Goal: Task Accomplishment & Management: Use online tool/utility

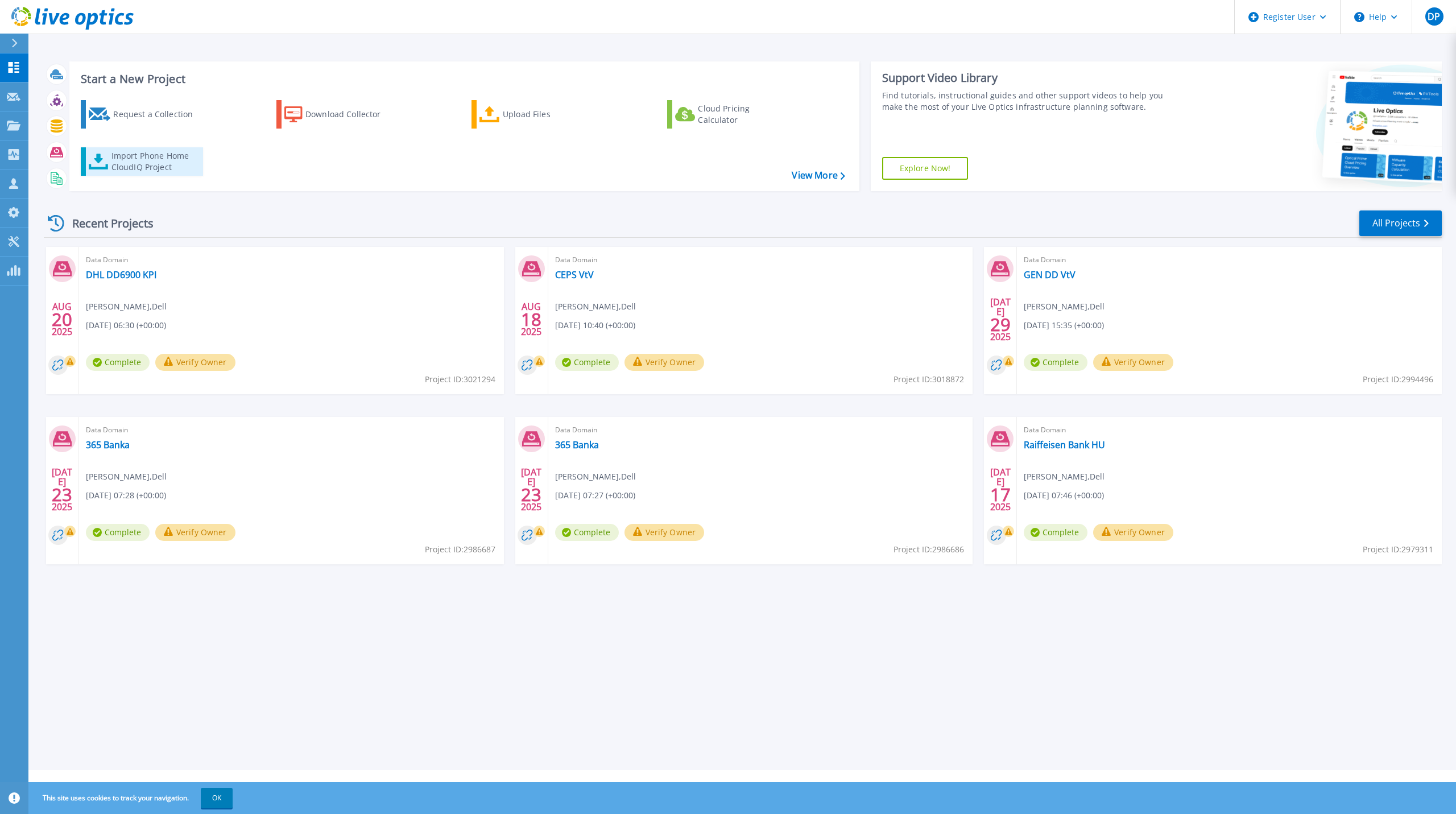
click at [168, 166] on div "Import Phone Home CloudIQ Project" at bounding box center [156, 161] width 89 height 23
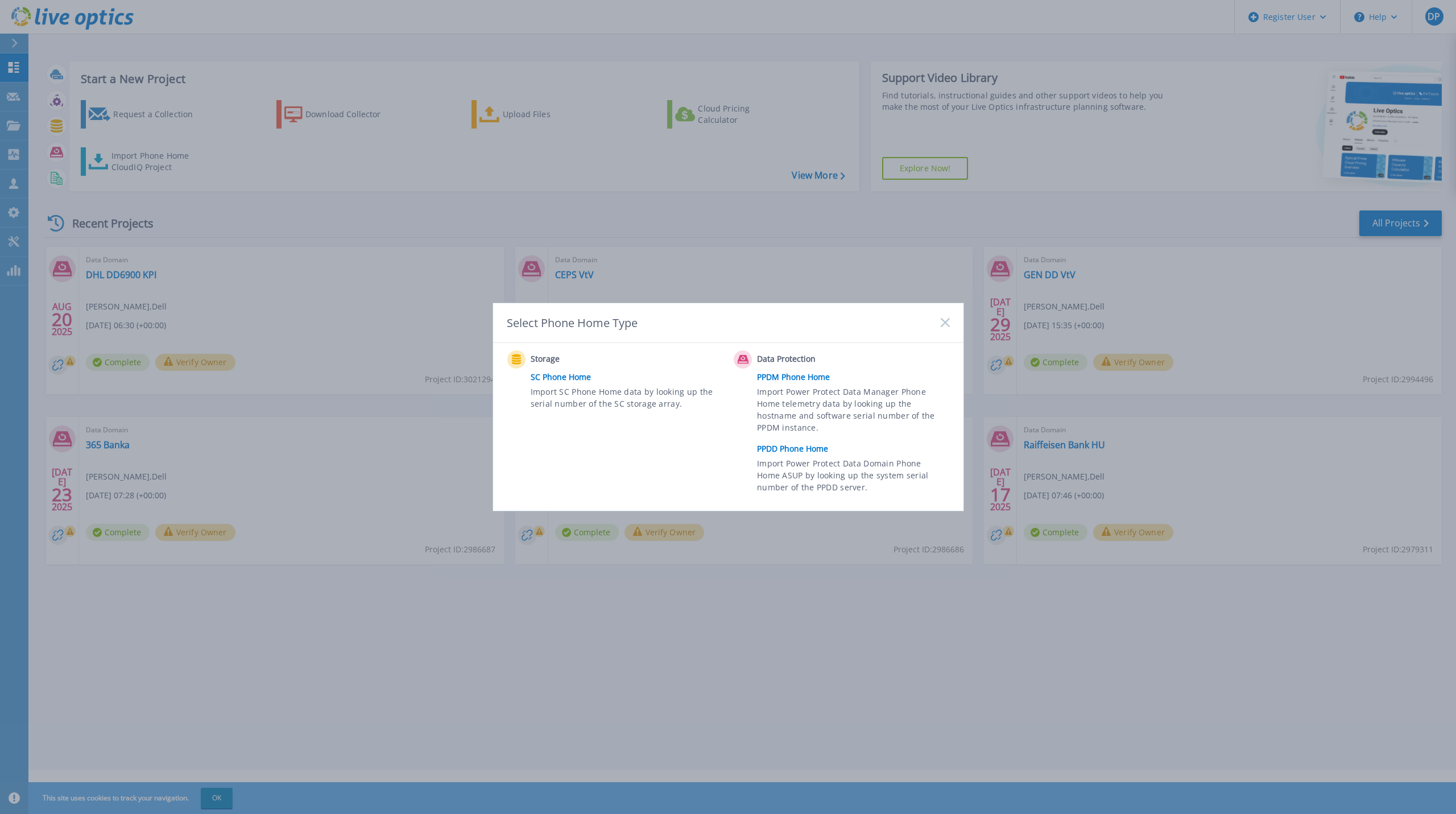
click at [801, 445] on link "PPDD Phone Home" at bounding box center [856, 448] width 198 height 17
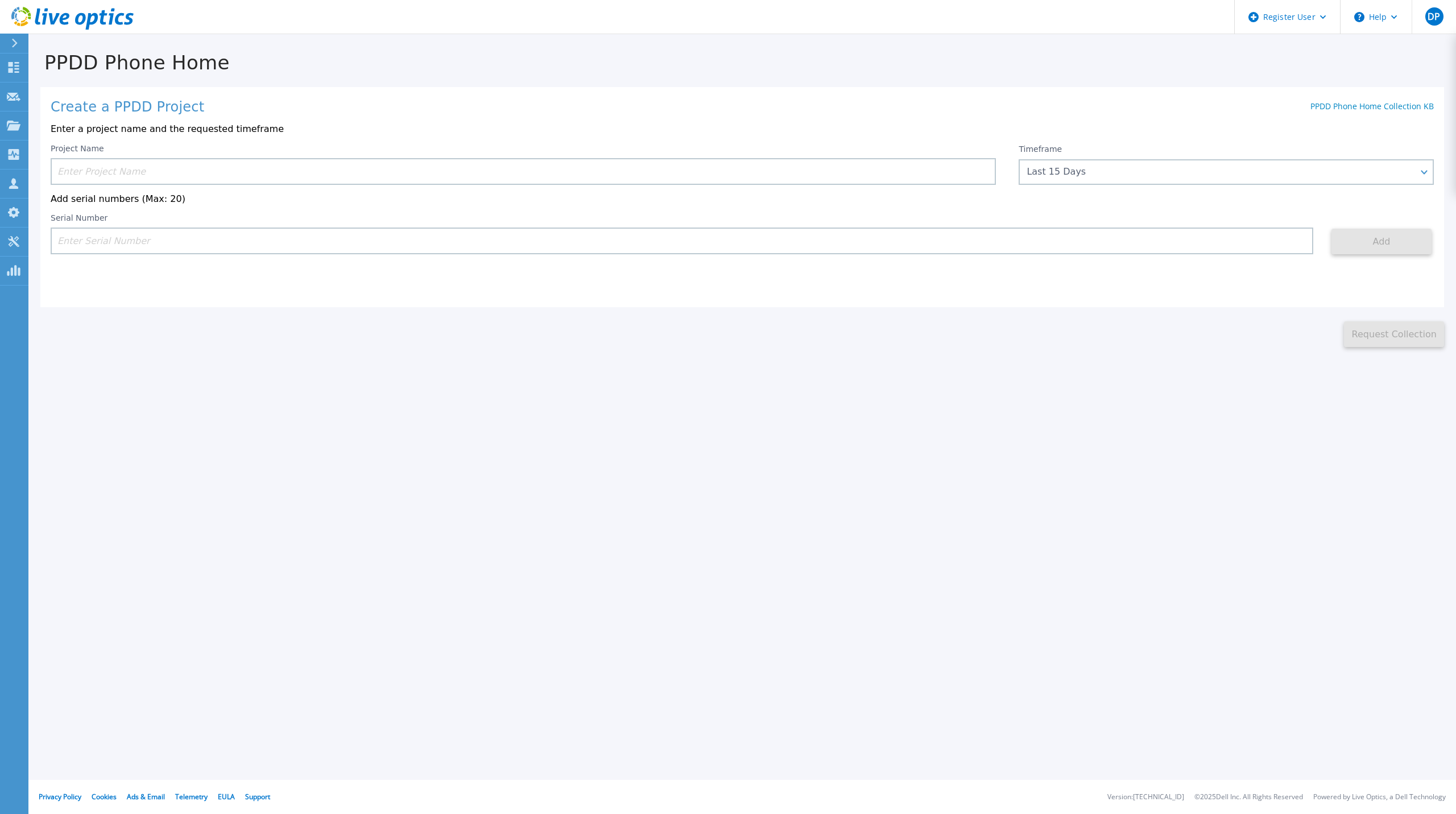
click at [763, 172] on input at bounding box center [523, 171] width 946 height 27
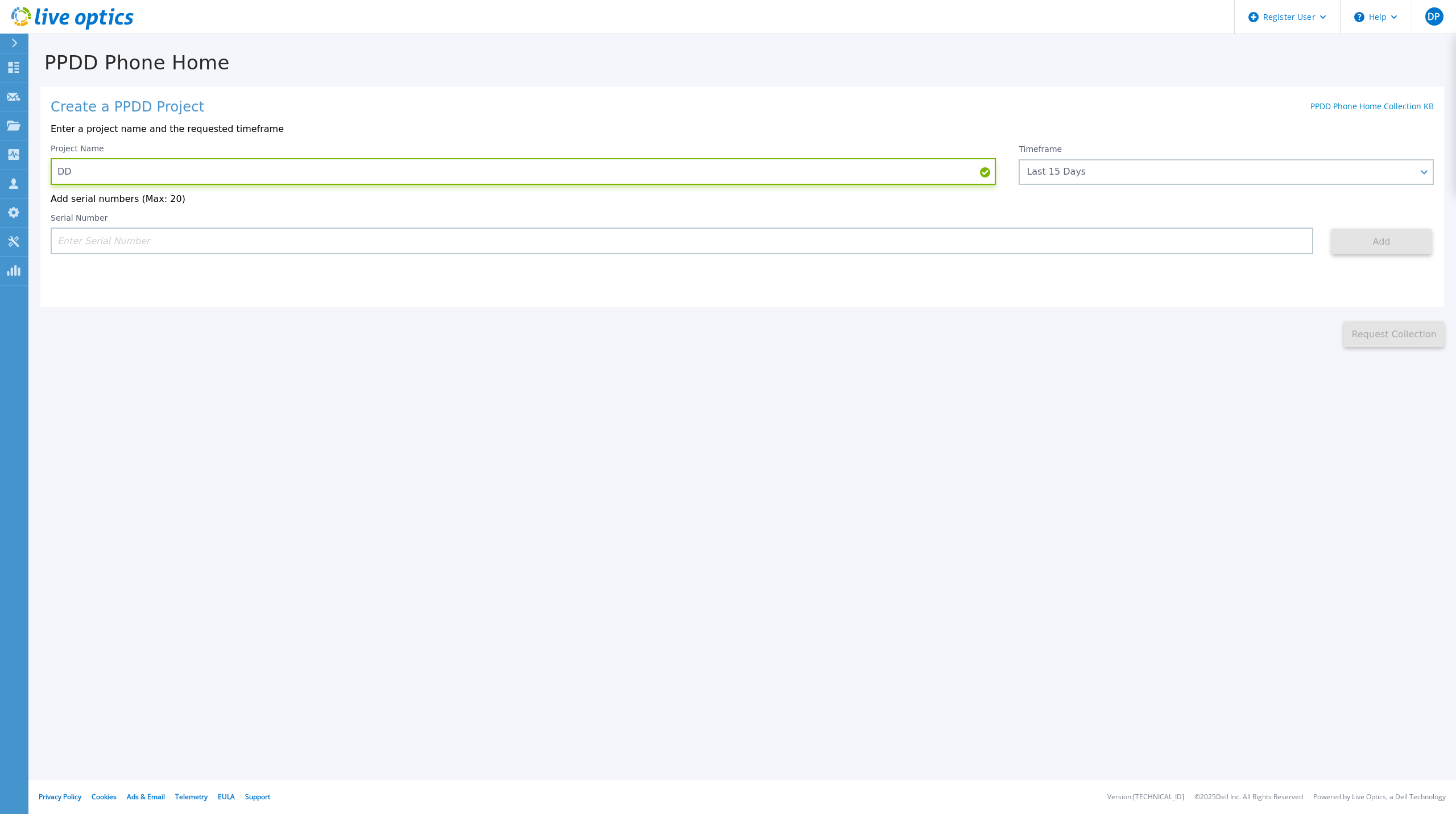
type input "D"
type input "GEN DD KPI"
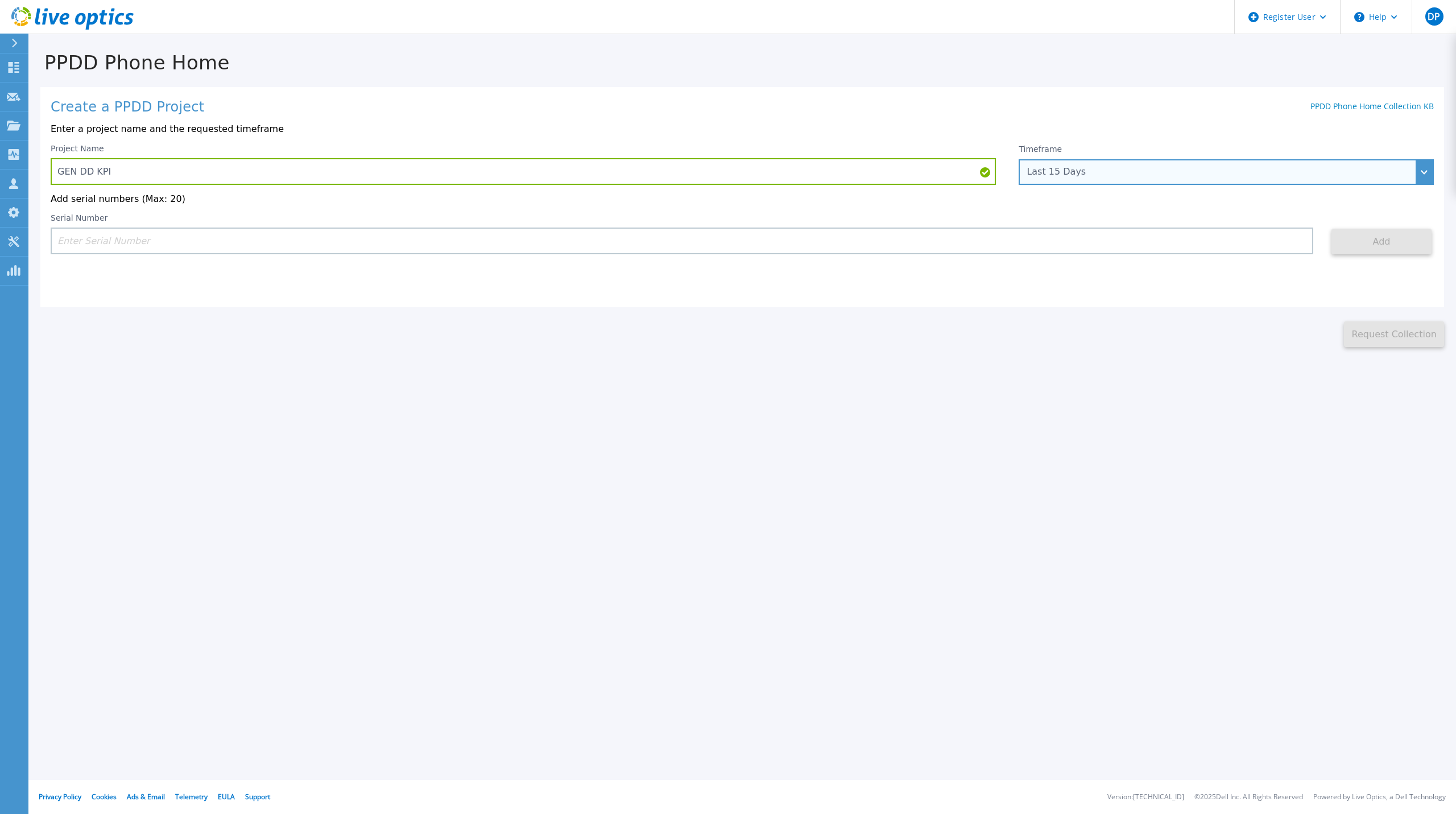
click at [1181, 172] on div "Last 15 Days" at bounding box center [1220, 171] width 387 height 10
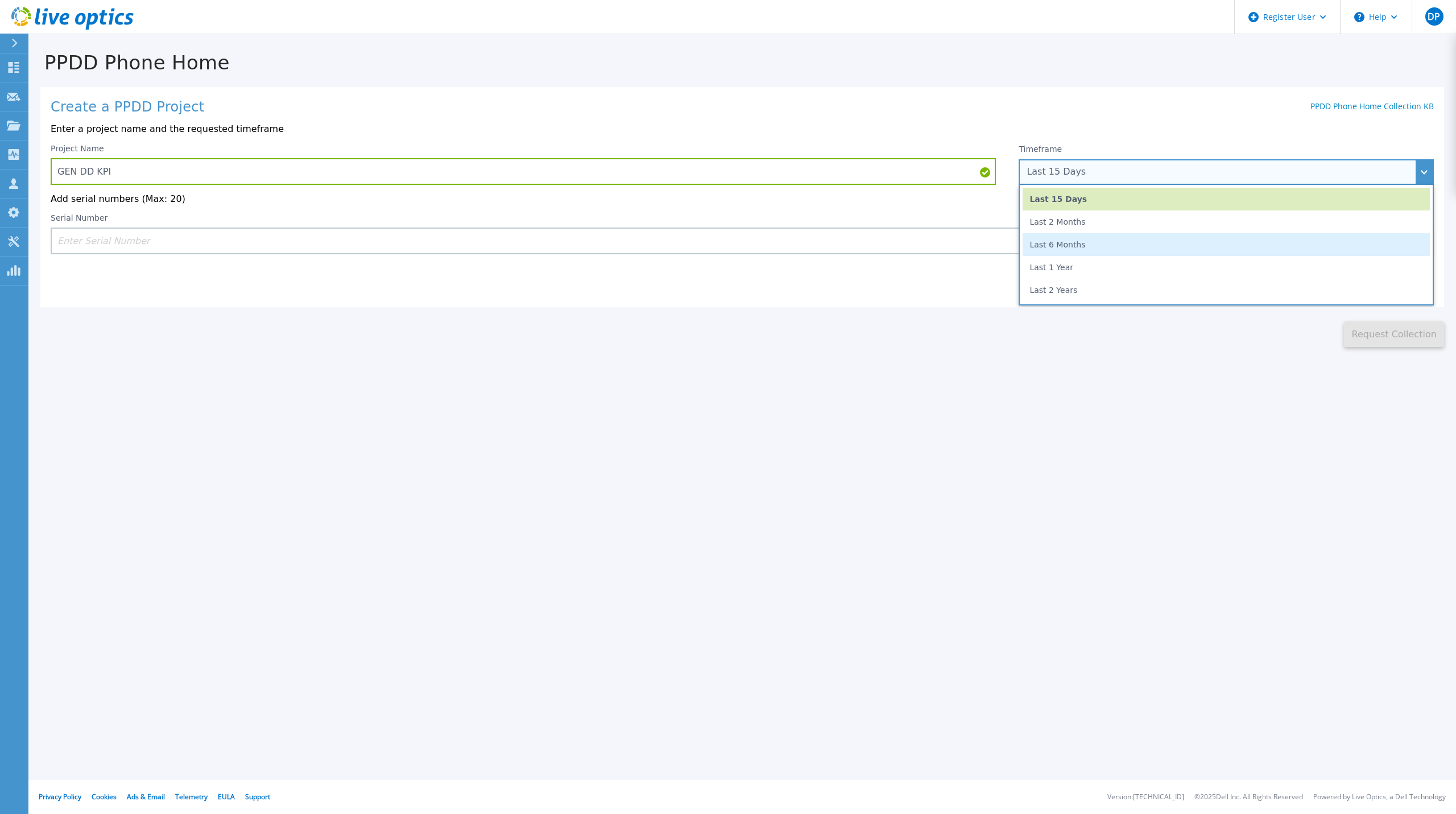
click at [1107, 247] on li "Last 6 Months" at bounding box center [1227, 244] width 407 height 23
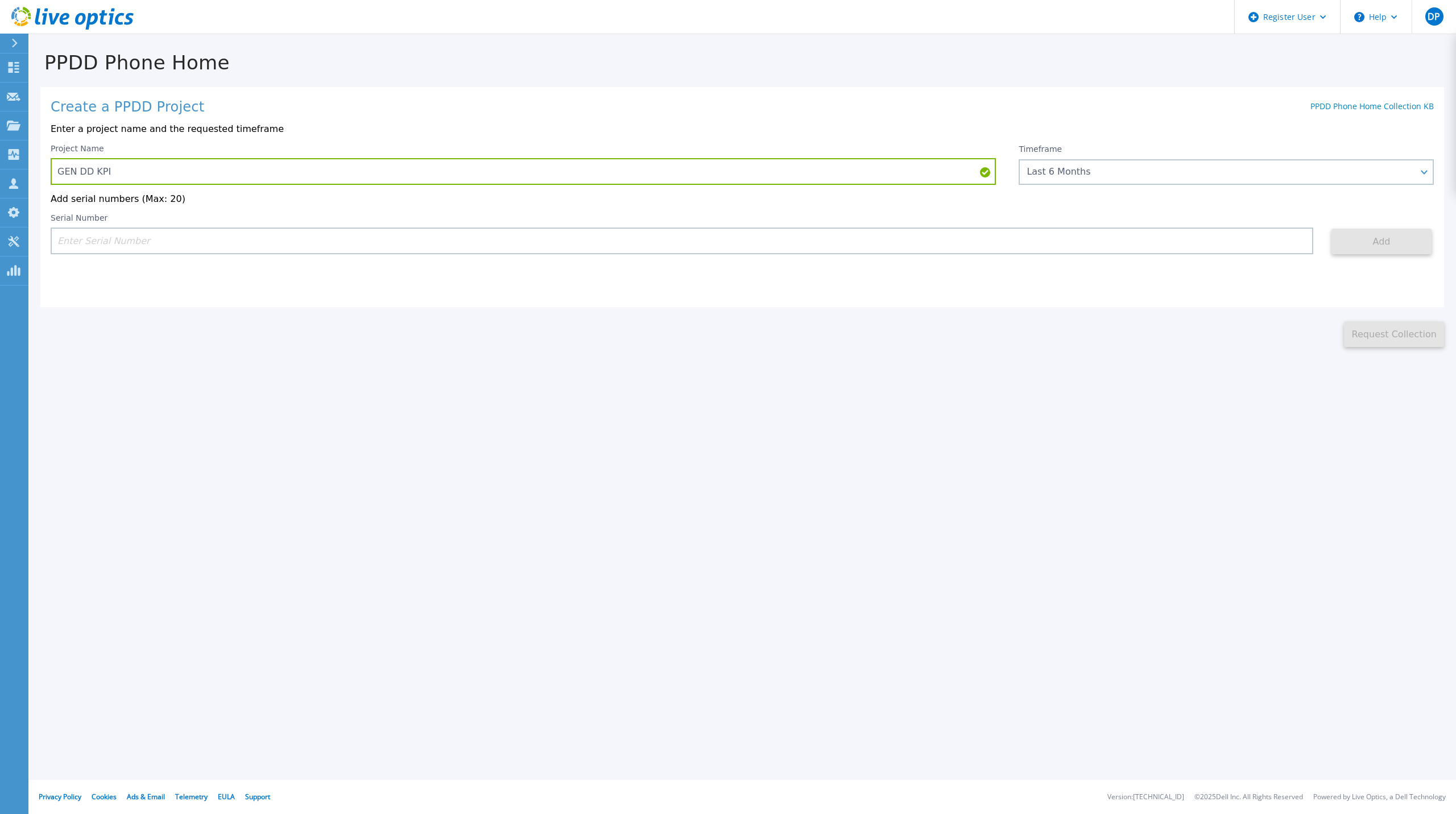
click at [757, 244] on input at bounding box center [682, 240] width 1263 height 27
click at [287, 245] on input at bounding box center [682, 240] width 1263 height 27
paste input "CKM00194802468"
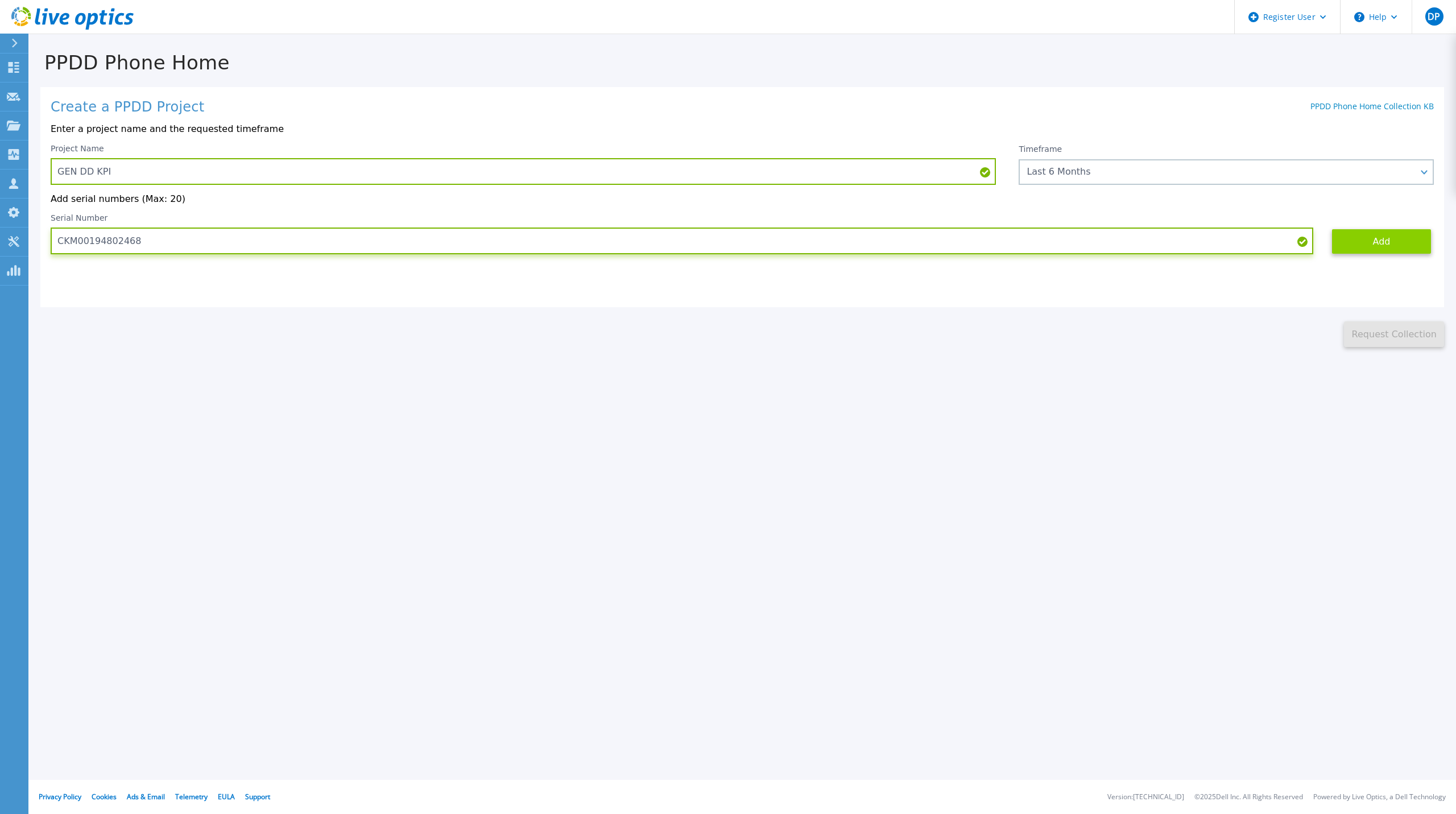
type input "CKM00194802468"
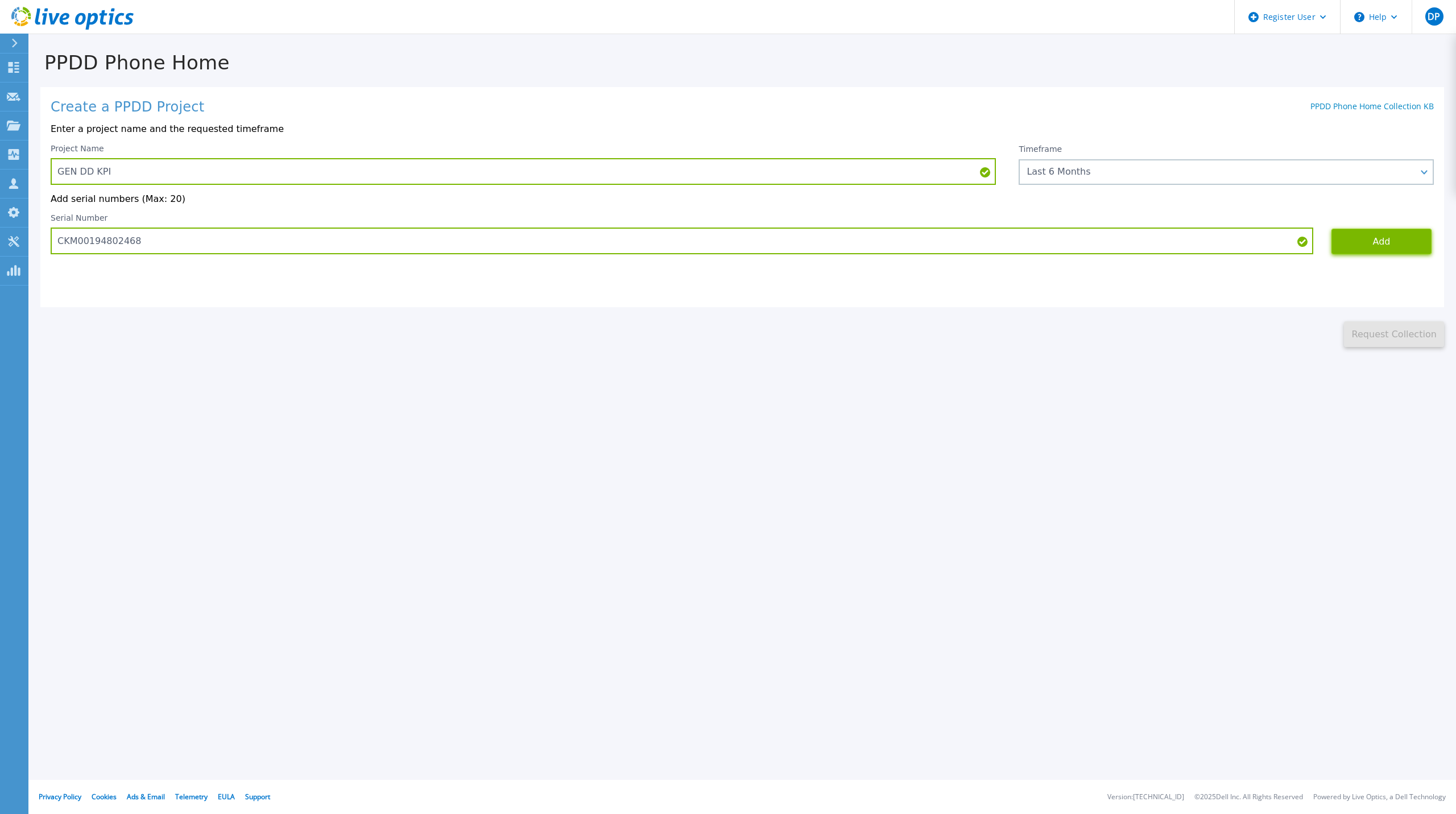
click at [1403, 242] on button "Add" at bounding box center [1382, 241] width 100 height 25
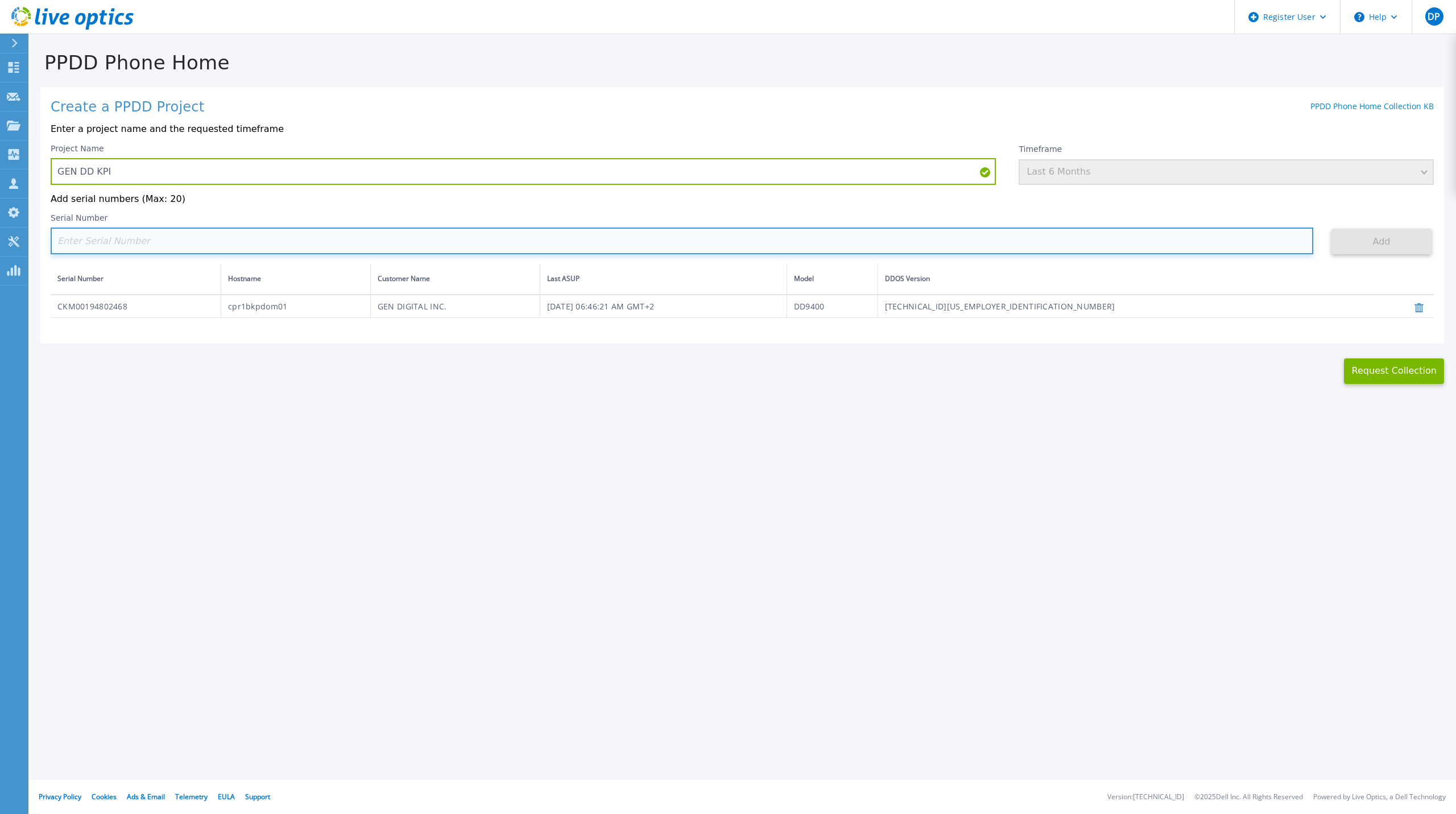
click at [223, 249] on input at bounding box center [682, 240] width 1263 height 27
paste input "CKM00194802467"
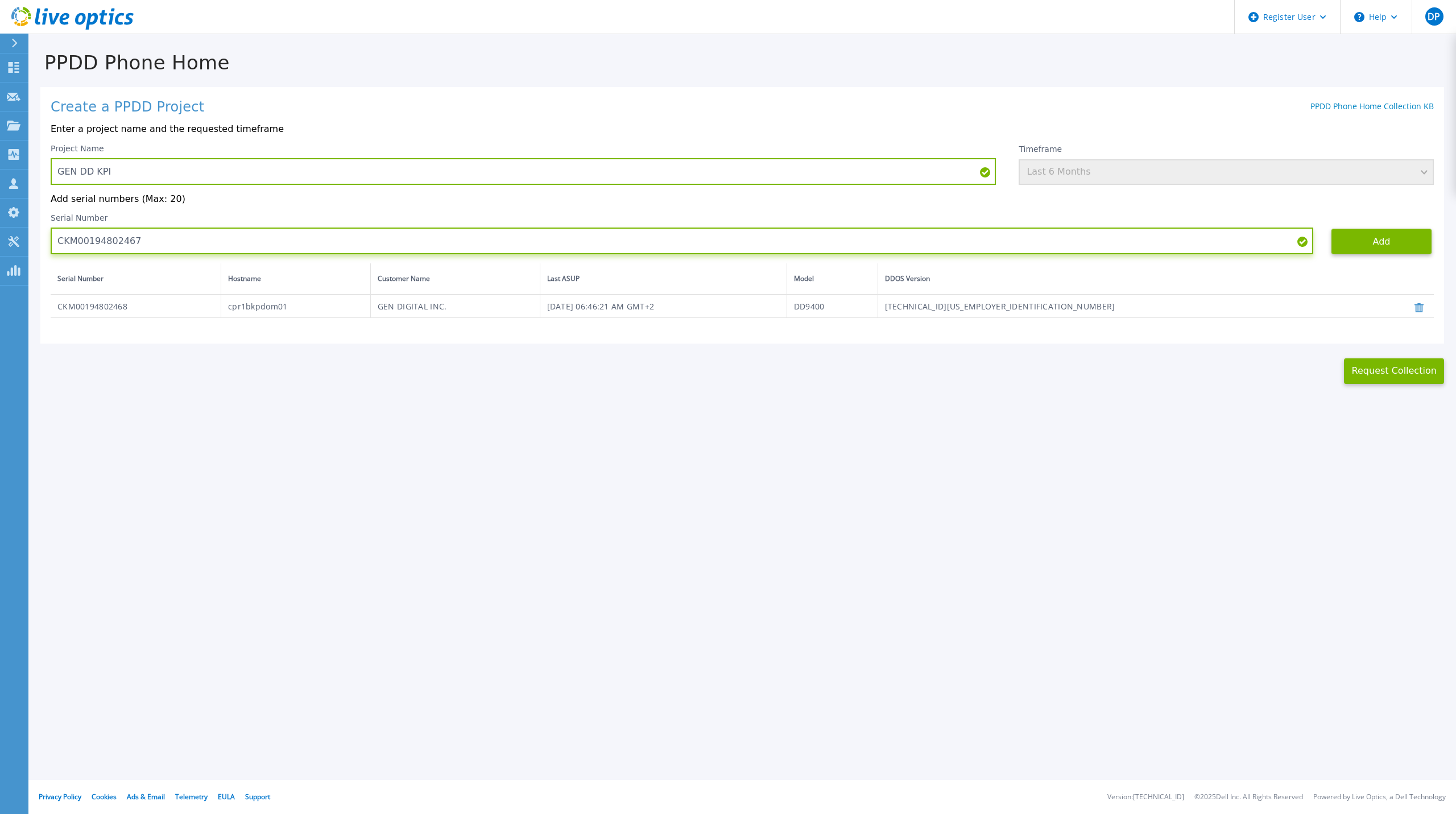
type input "CKM00194802467"
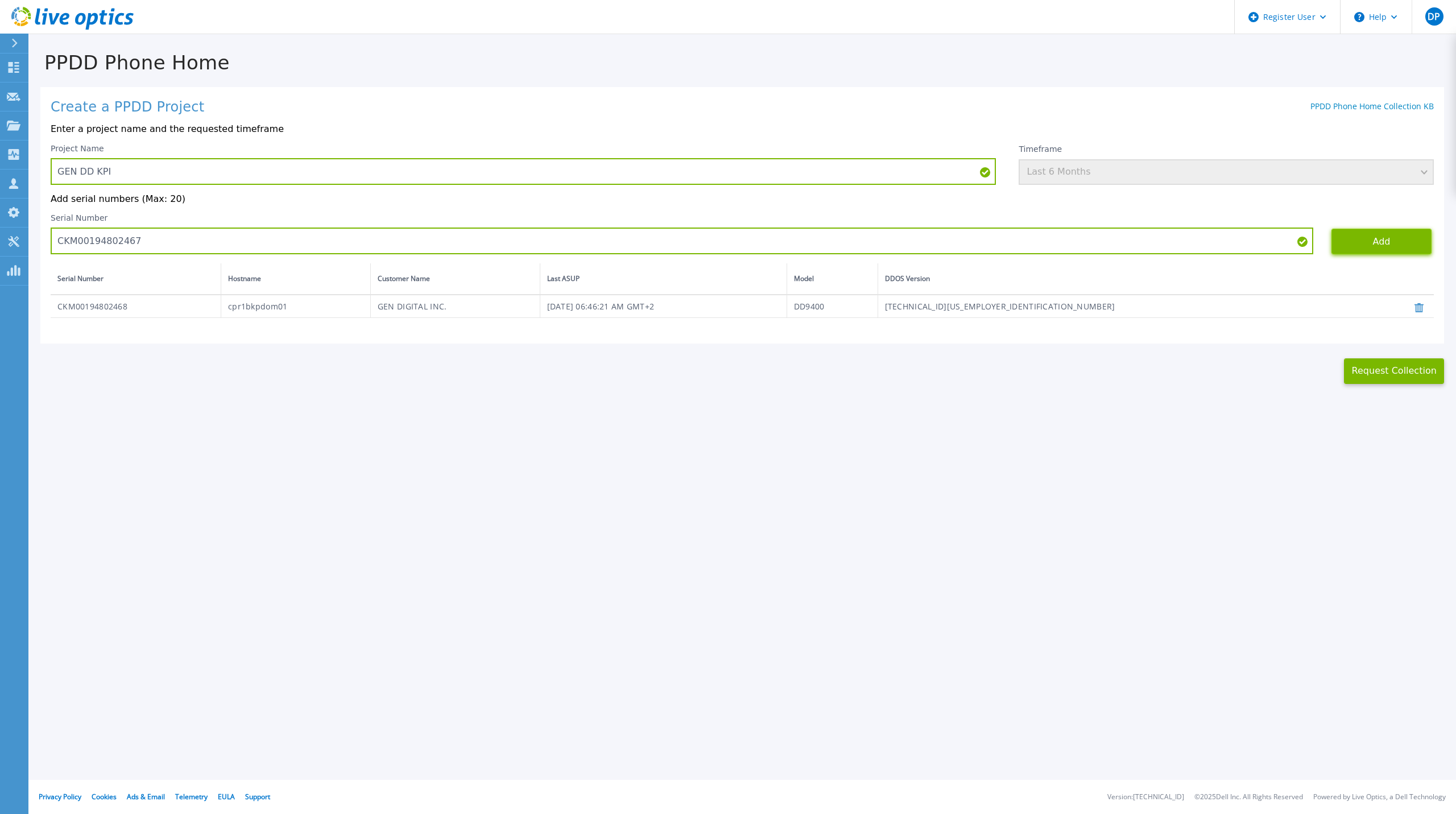
click at [1385, 244] on button "Add" at bounding box center [1382, 241] width 100 height 25
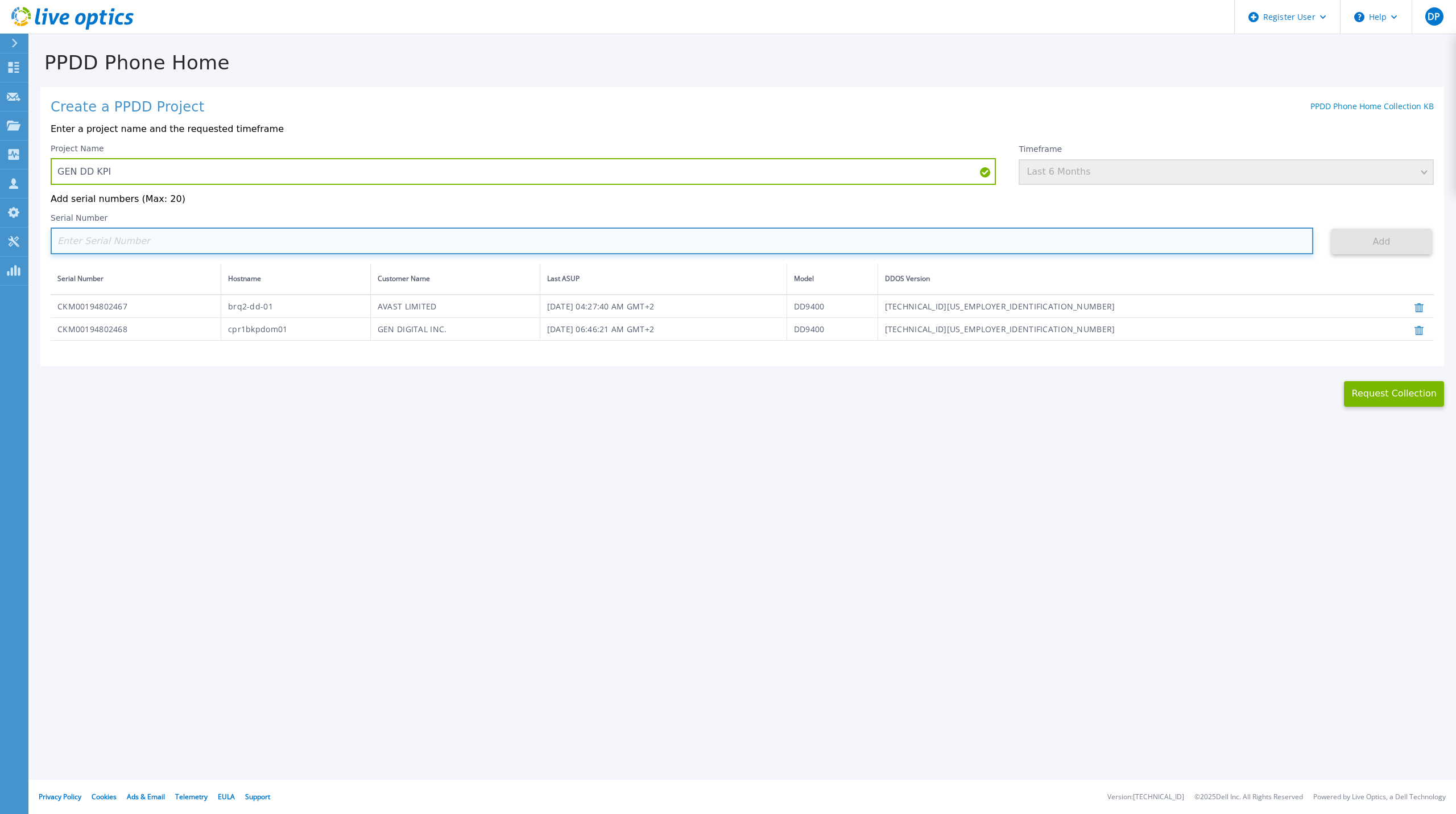
click at [432, 238] on input at bounding box center [682, 240] width 1263 height 27
paste input "CKM00202301311"
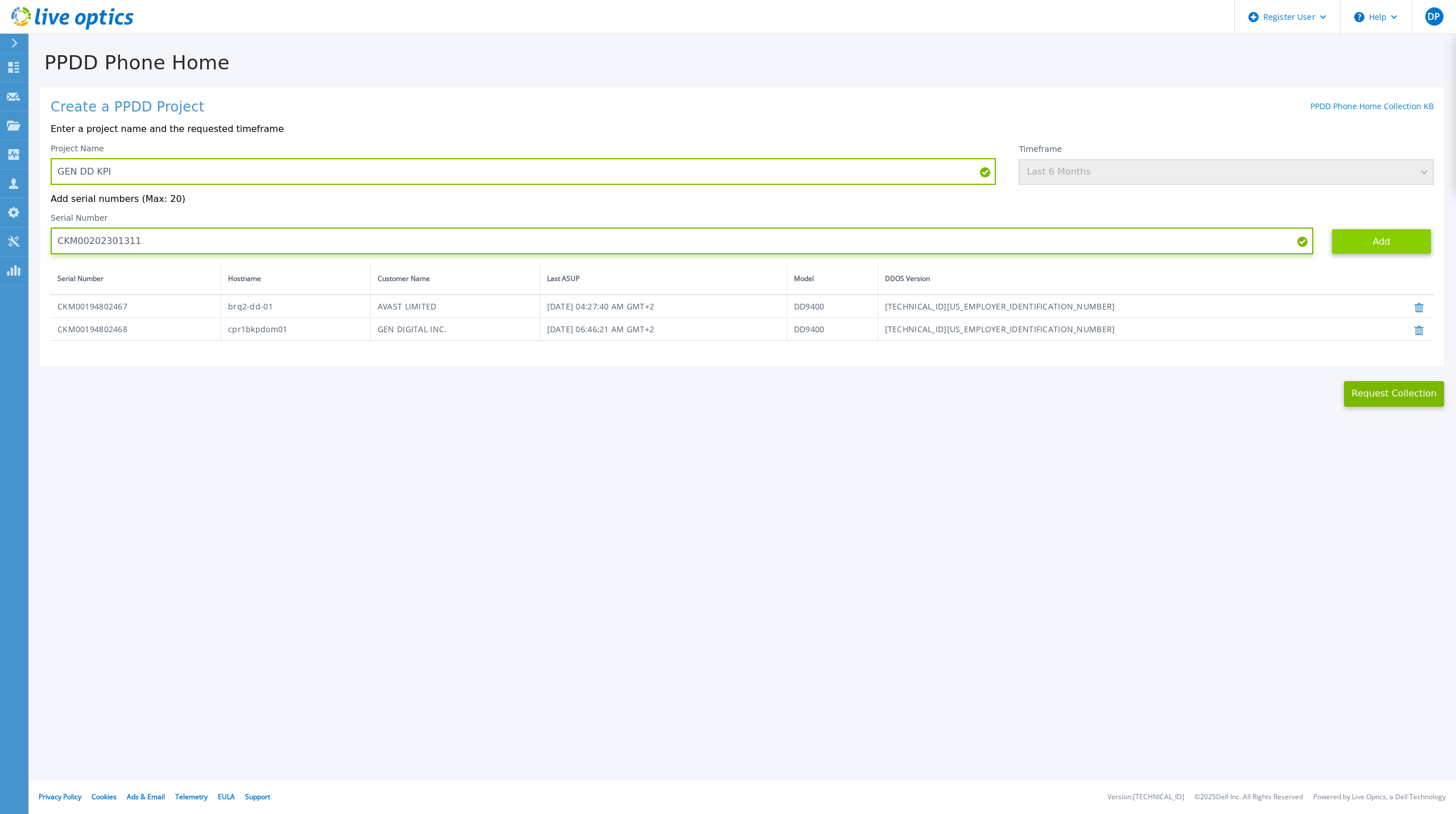
type input "CKM00202301311"
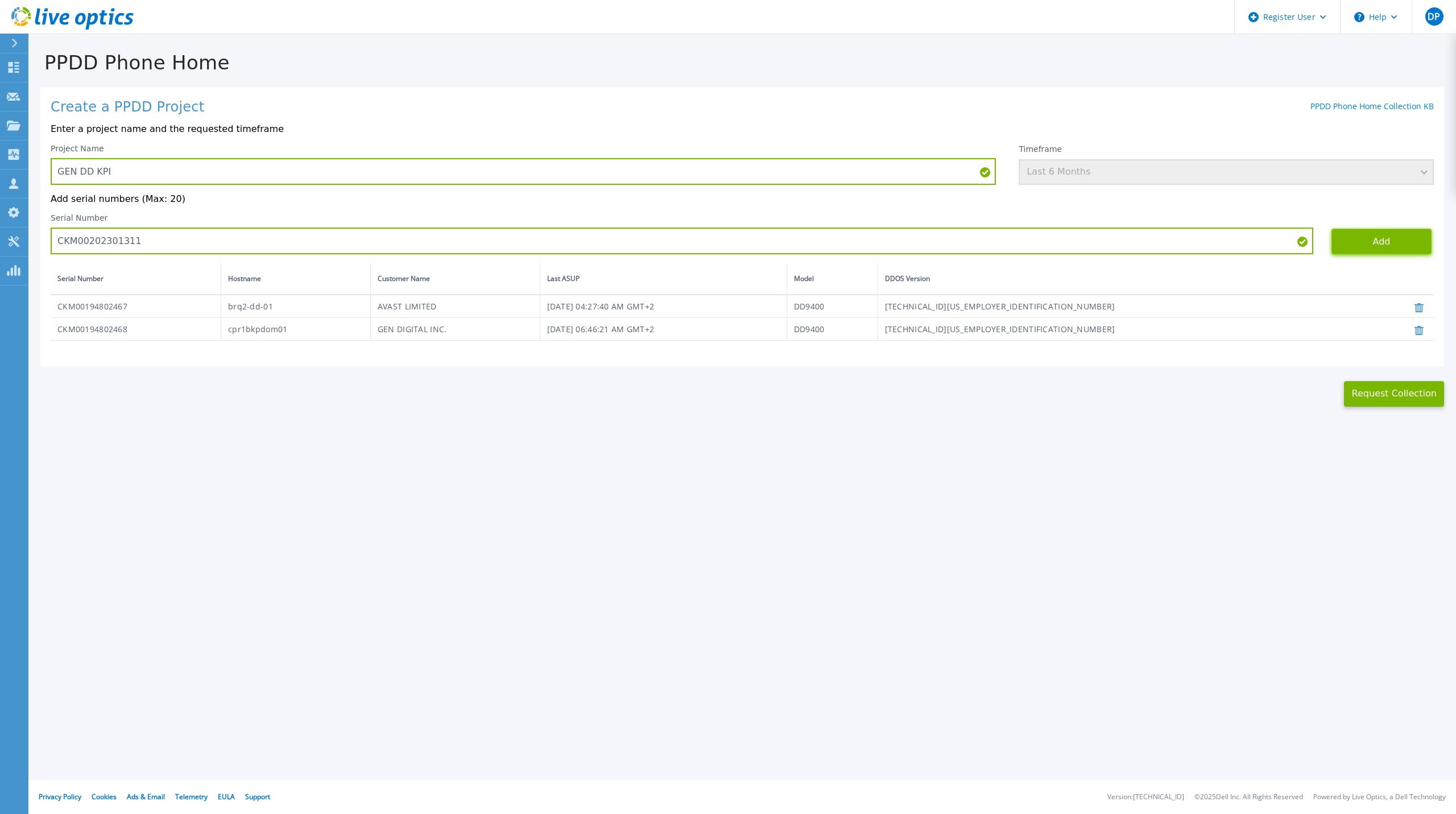
click at [1377, 247] on button "Add" at bounding box center [1382, 241] width 100 height 25
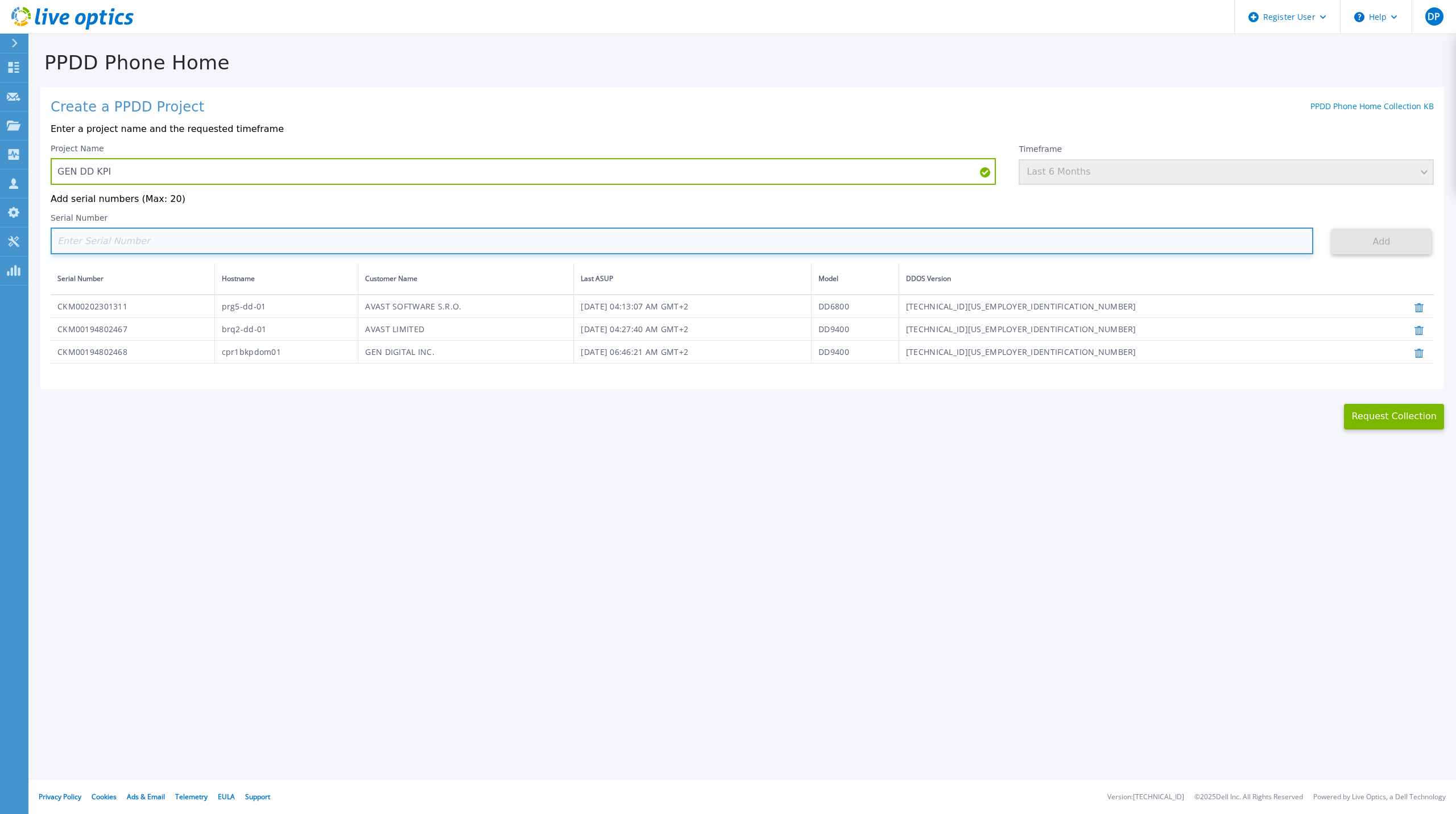
click at [1178, 243] on input at bounding box center [682, 240] width 1263 height 27
paste input "CKM00202401259"
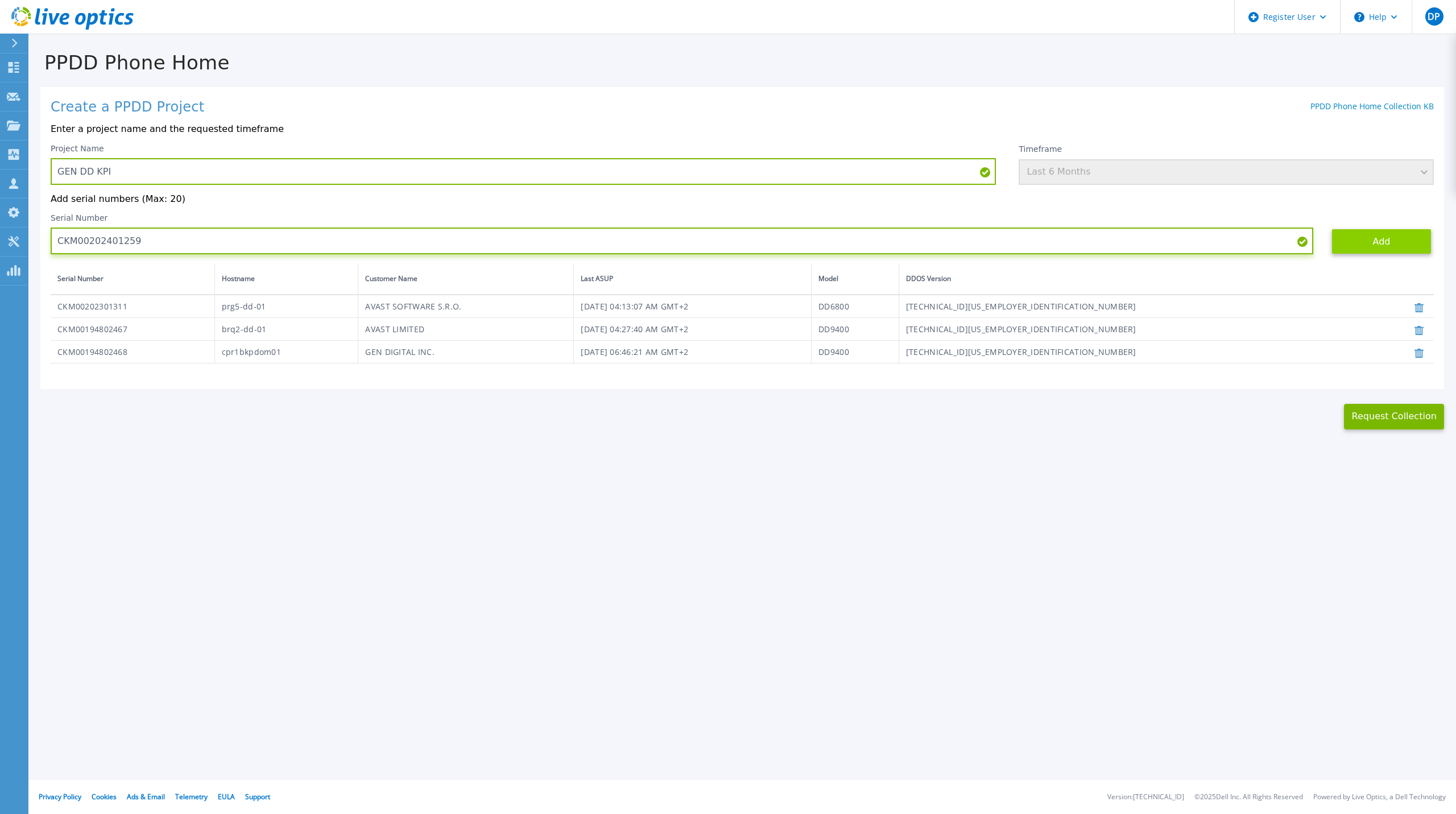
type input "CKM00202401259"
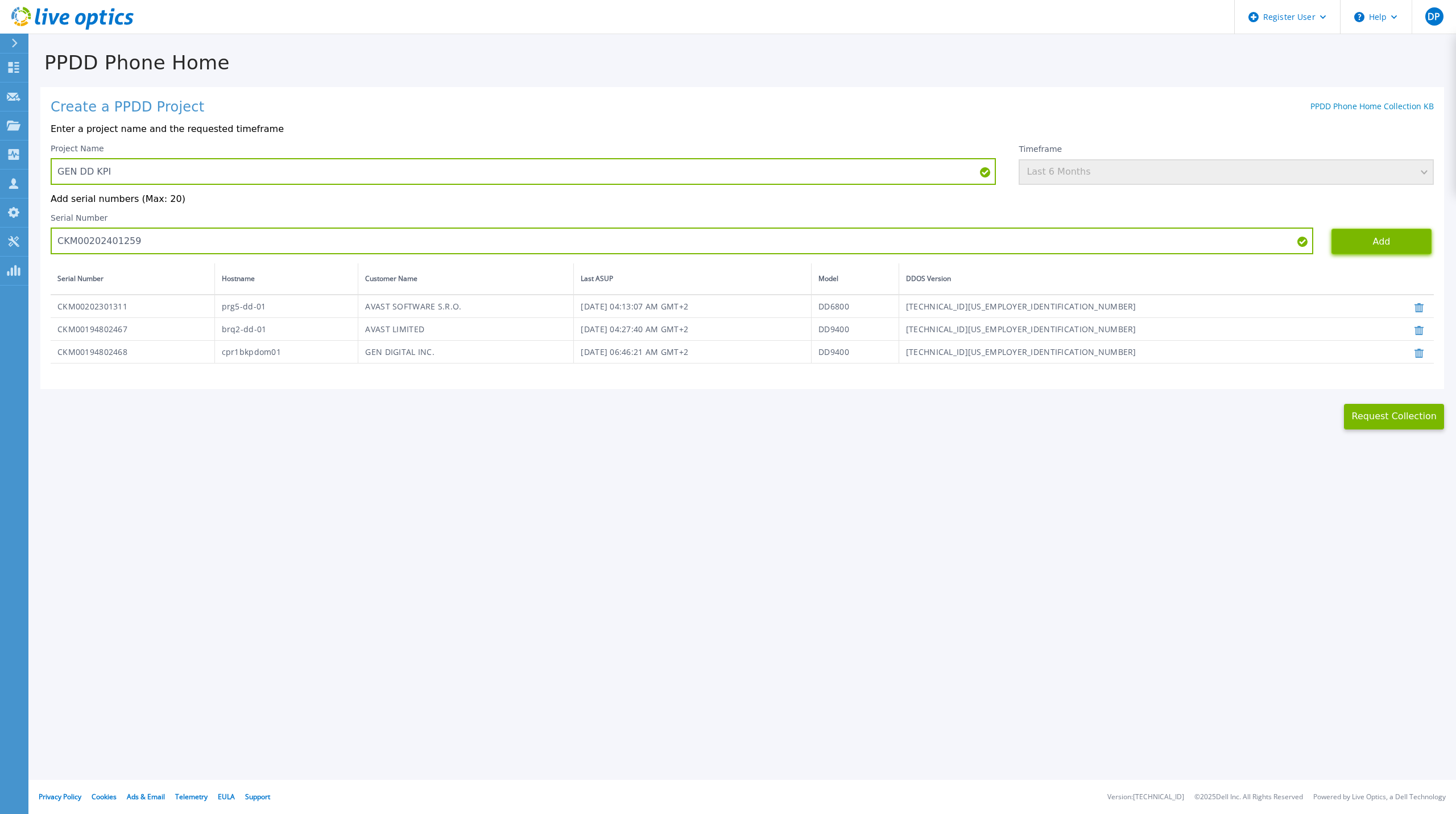
click at [1394, 244] on button "Add" at bounding box center [1382, 241] width 100 height 25
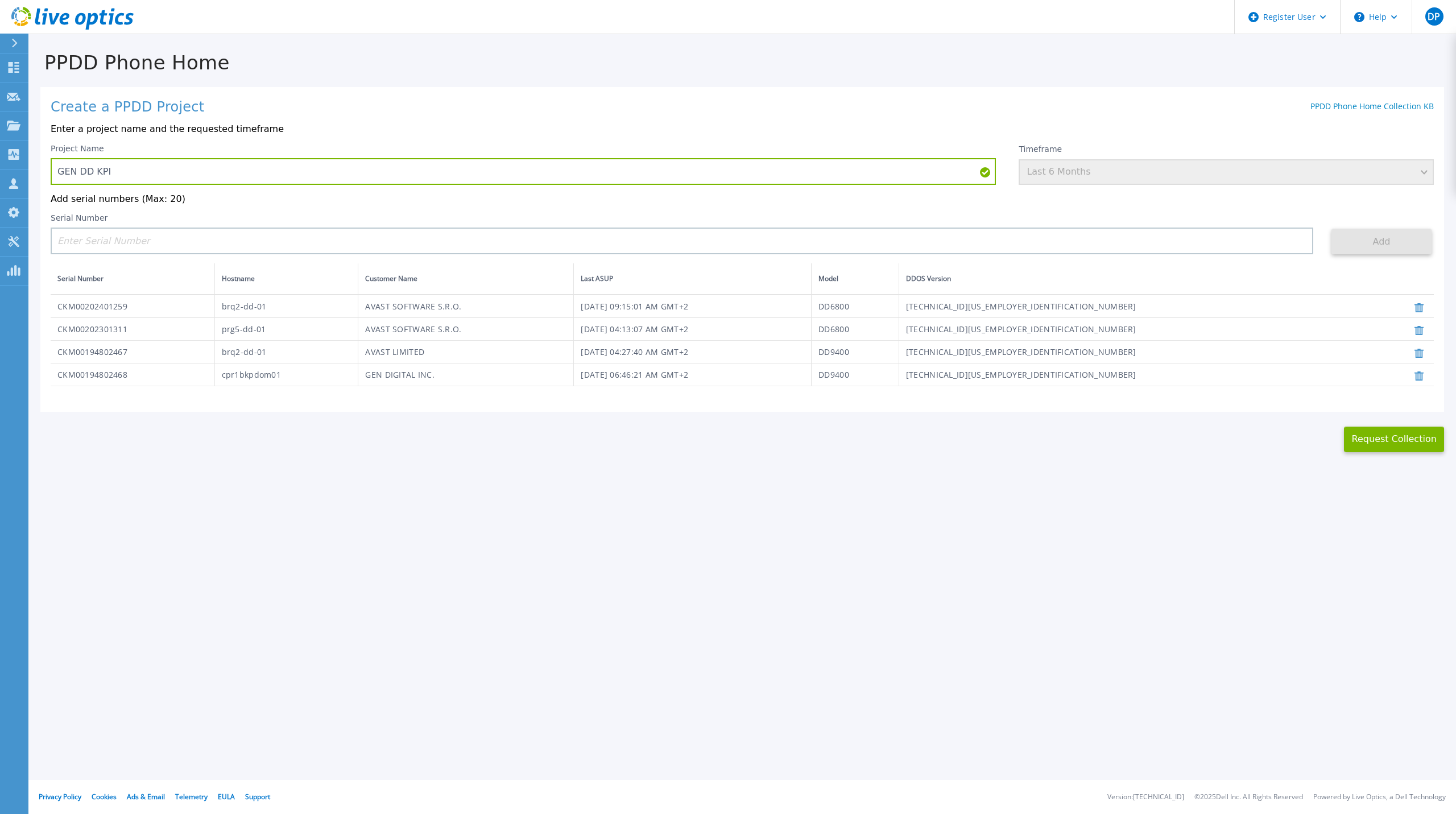
click at [1422, 171] on div "Timeframe Last 6 Months" at bounding box center [1227, 164] width 415 height 41
click at [1107, 164] on div "Timeframe Last 6 Months" at bounding box center [1227, 164] width 415 height 41
click at [1055, 183] on div "Timeframe Last 6 Months" at bounding box center [1227, 164] width 415 height 41
click at [964, 170] on input "GEN DD KPI" at bounding box center [523, 171] width 946 height 27
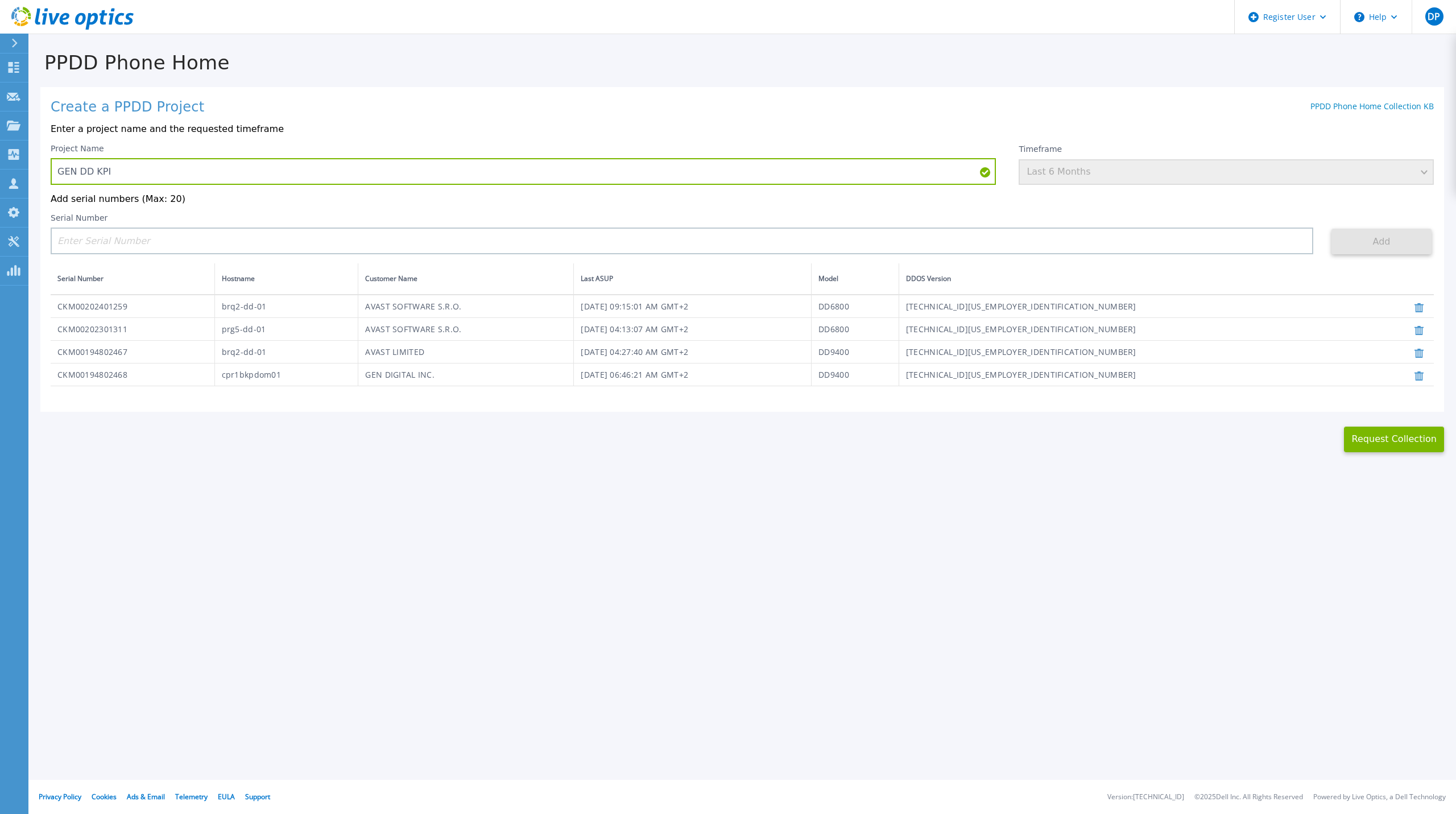
click at [1115, 173] on div "Timeframe Last 6 Months" at bounding box center [1227, 164] width 415 height 41
click at [1381, 431] on button "Request Collection" at bounding box center [1394, 439] width 100 height 25
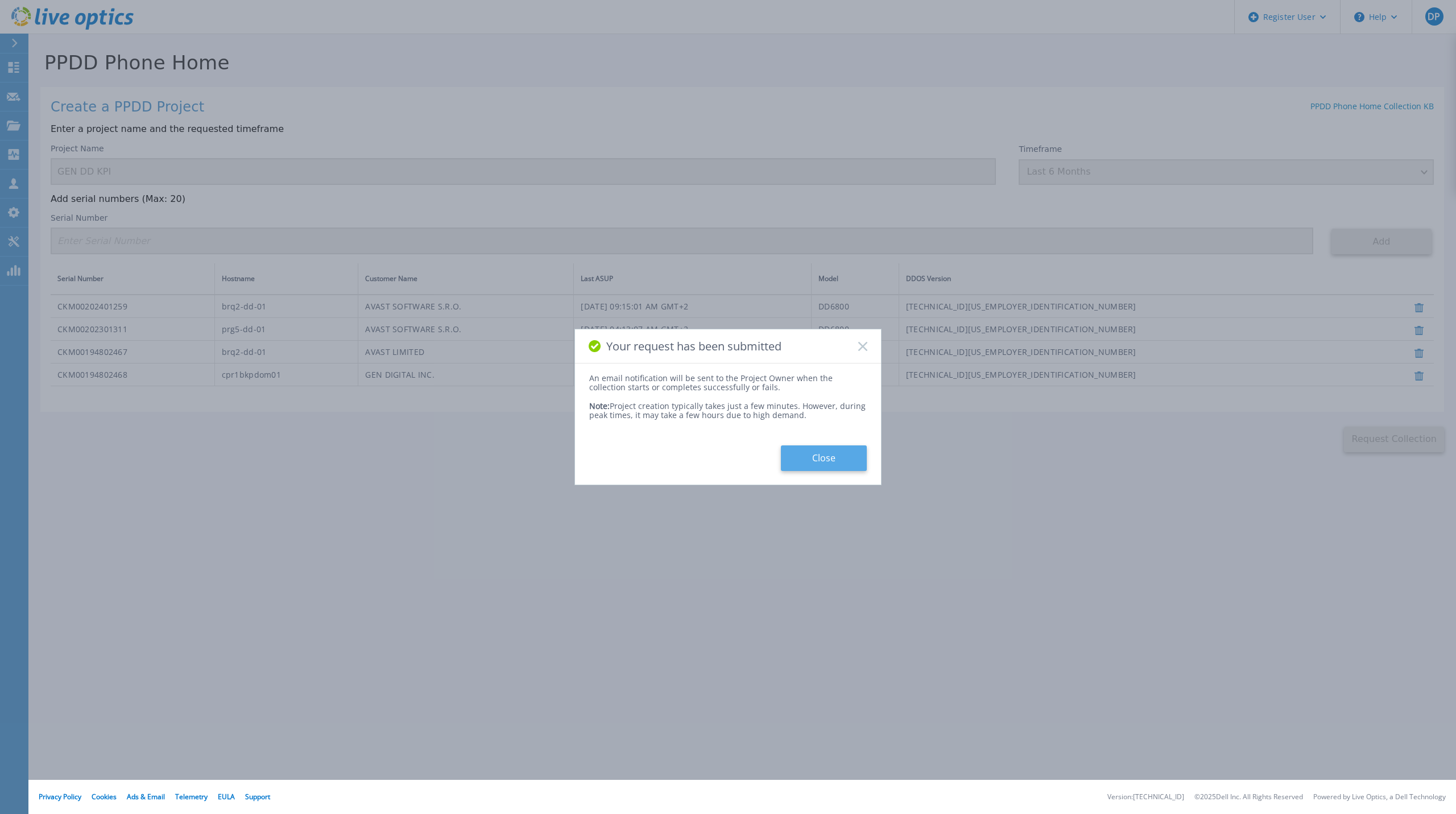
click at [831, 459] on button "Close" at bounding box center [823, 457] width 86 height 25
